Goal: Task Accomplishment & Management: Use online tool/utility

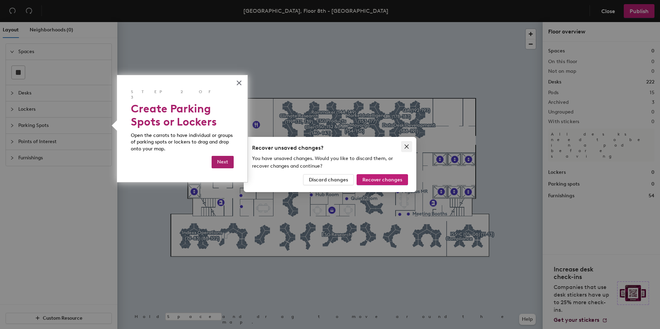
click at [407, 146] on icon "close" at bounding box center [407, 147] width 4 height 4
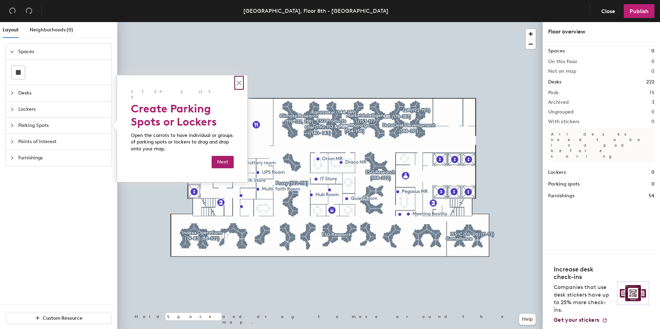
click at [238, 83] on button "×" at bounding box center [239, 82] width 7 height 11
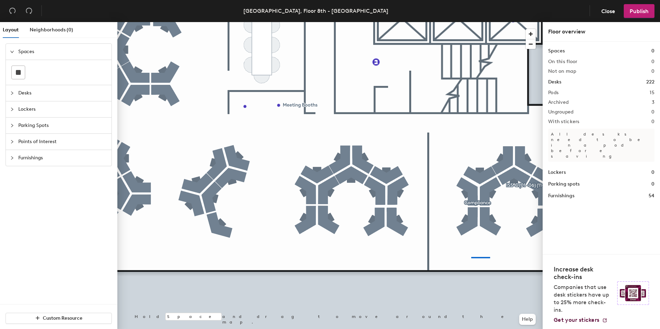
click at [463, 22] on div at bounding box center [329, 22] width 425 height 0
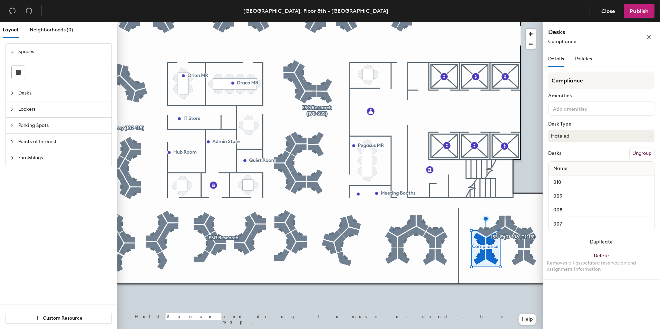
click at [393, 22] on div at bounding box center [329, 22] width 425 height 0
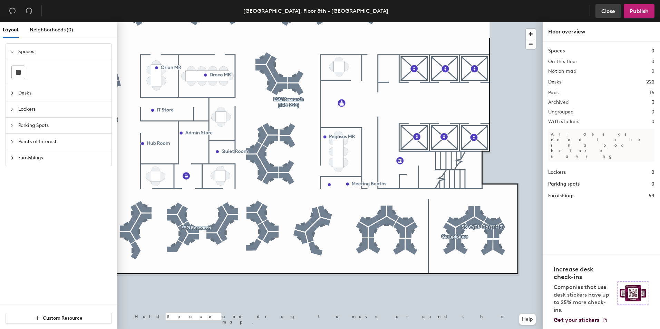
click at [606, 13] on span "Close" at bounding box center [608, 11] width 14 height 7
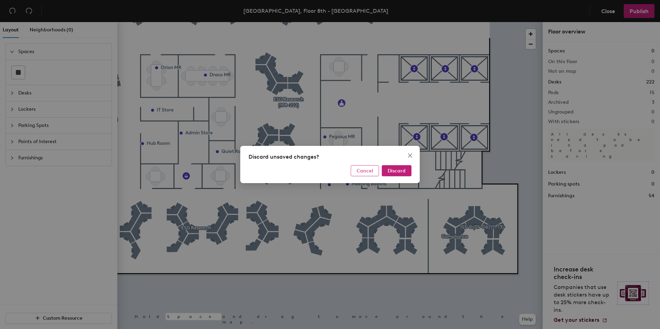
click at [366, 173] on span "Cancel" at bounding box center [365, 171] width 17 height 6
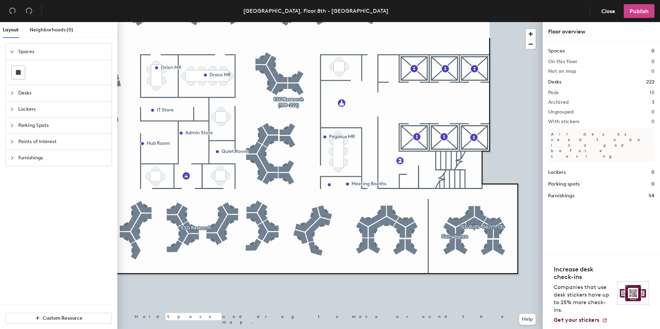
click at [638, 13] on span "Publish" at bounding box center [639, 11] width 19 height 7
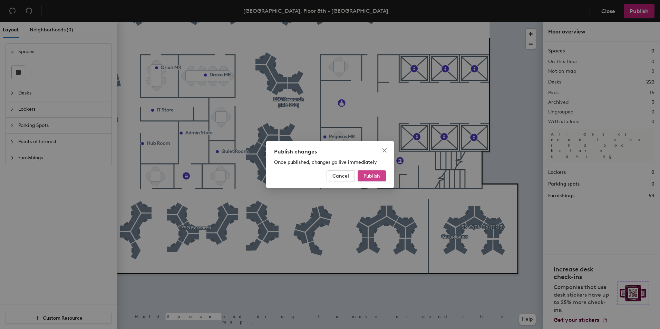
click at [374, 176] on span "Publish" at bounding box center [372, 176] width 17 height 6
